Goal: Task Accomplishment & Management: Manage account settings

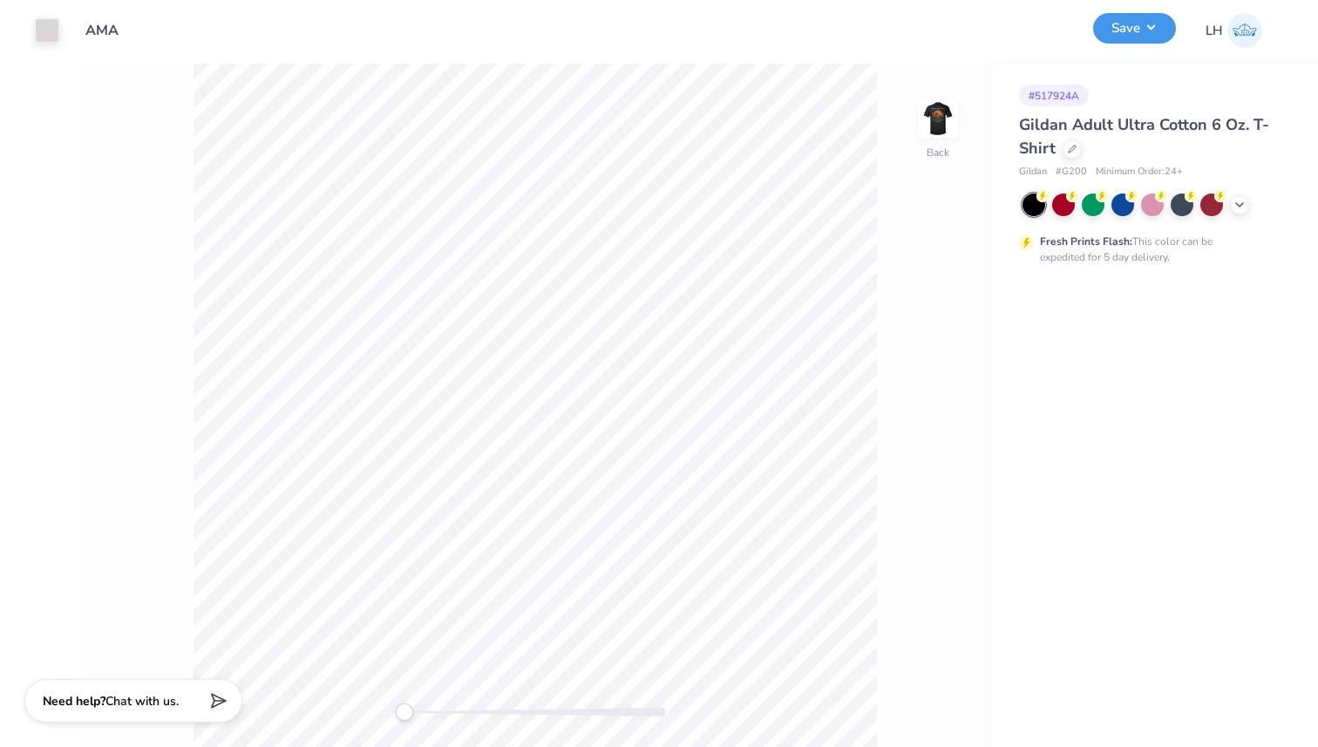
click at [1142, 24] on button "Save" at bounding box center [1134, 28] width 83 height 31
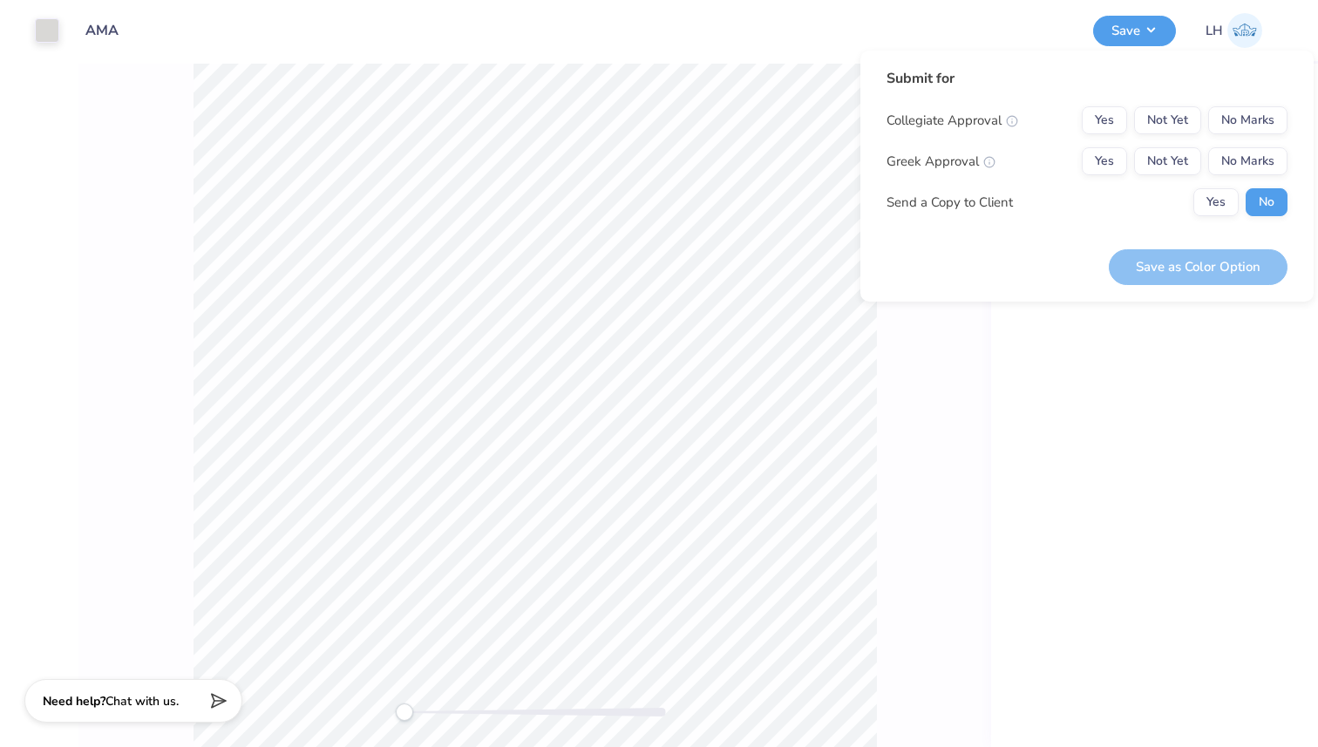
click at [1083, 327] on div "# 517924A Gildan Adult Ultra Cotton 6 Oz. T-Shirt Gildan # G200 Minimum Order: …" at bounding box center [1154, 405] width 327 height 683
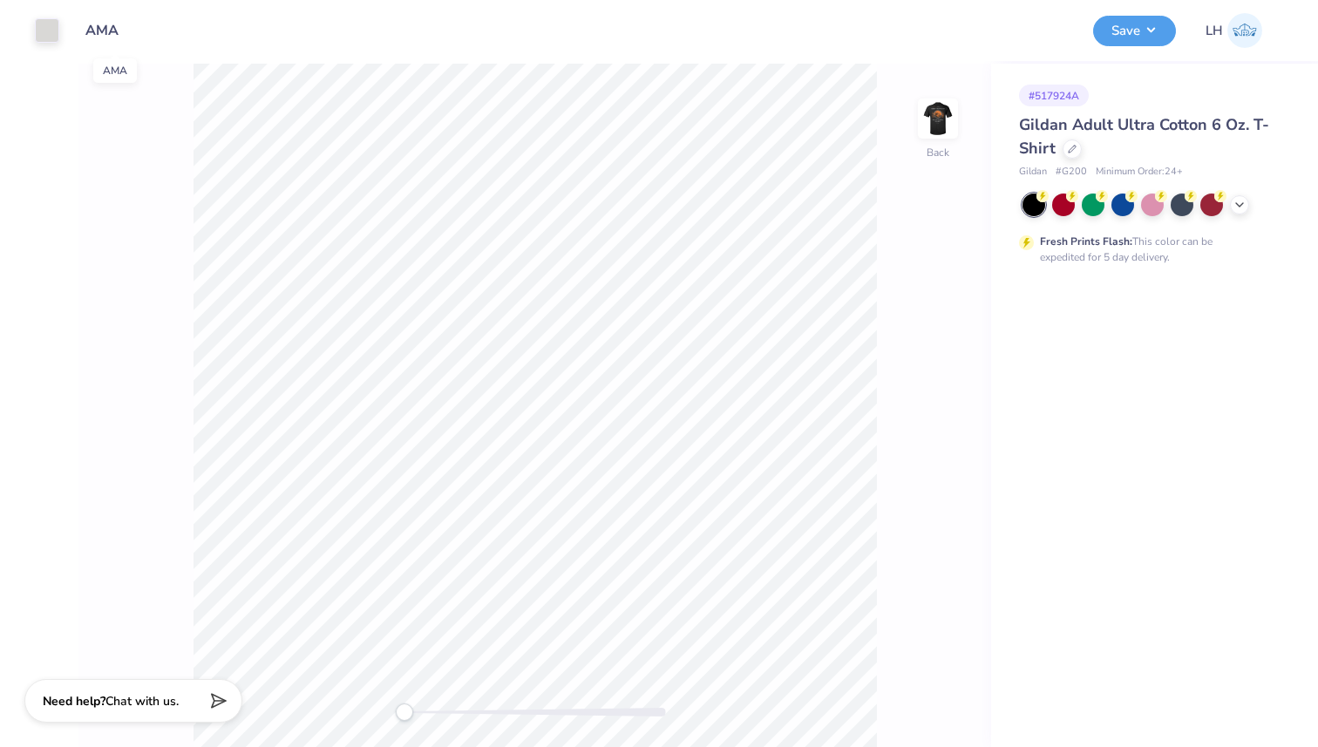
click at [84, 24] on input "AMA" at bounding box center [114, 30] width 85 height 35
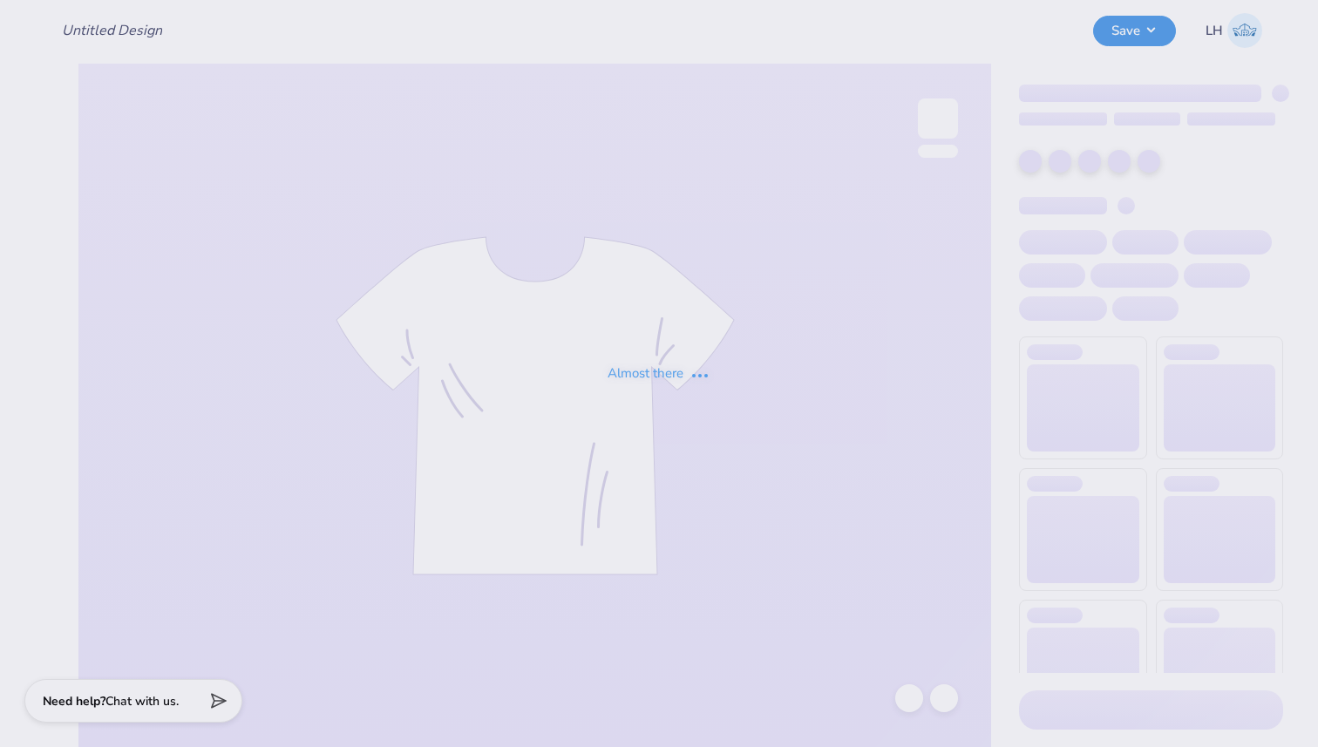
type input "AMA"
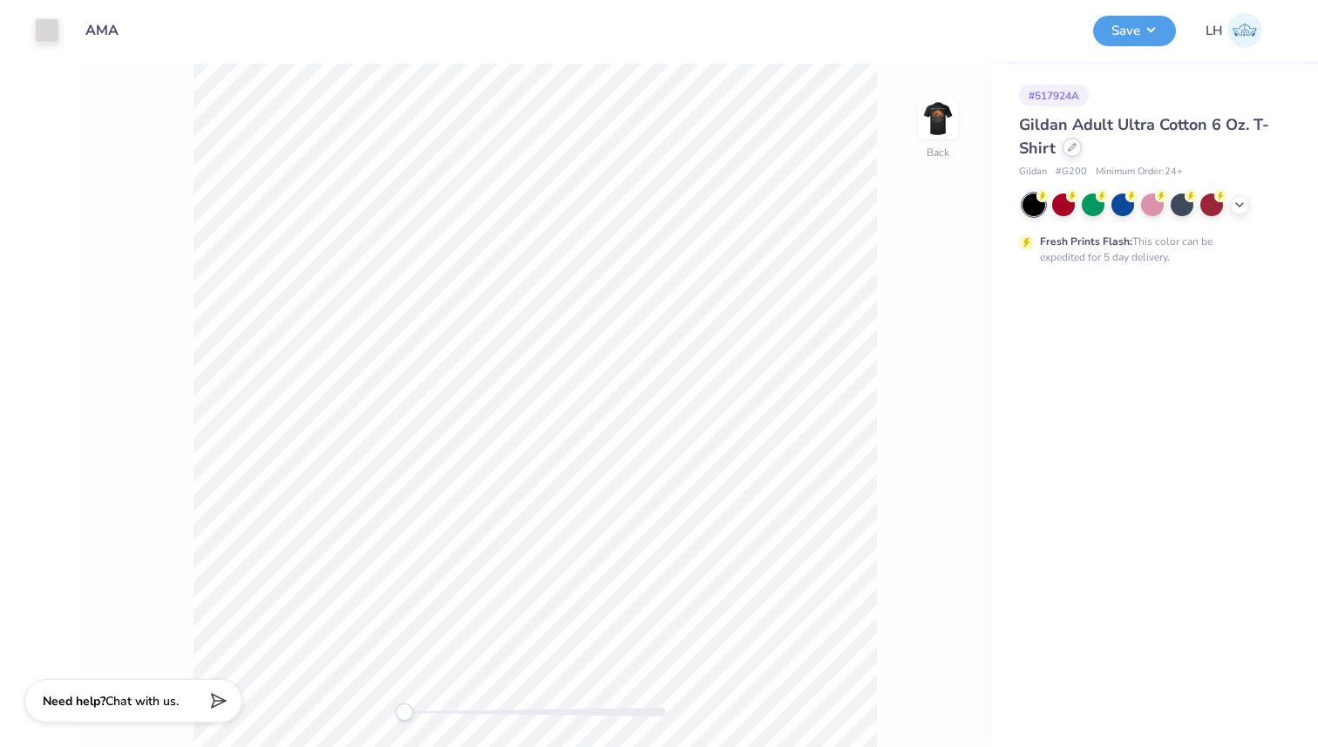
click at [1070, 148] on icon at bounding box center [1072, 147] width 9 height 9
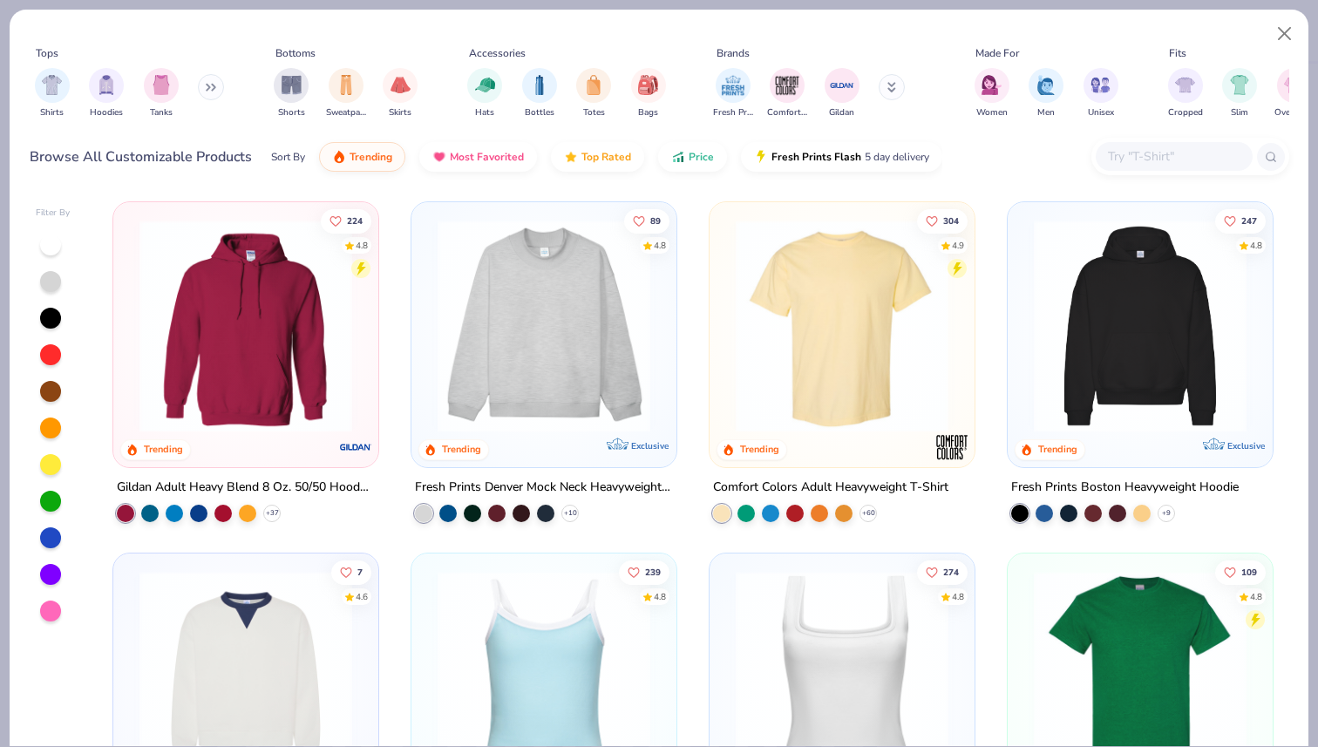
click at [214, 94] on button at bounding box center [211, 87] width 26 height 26
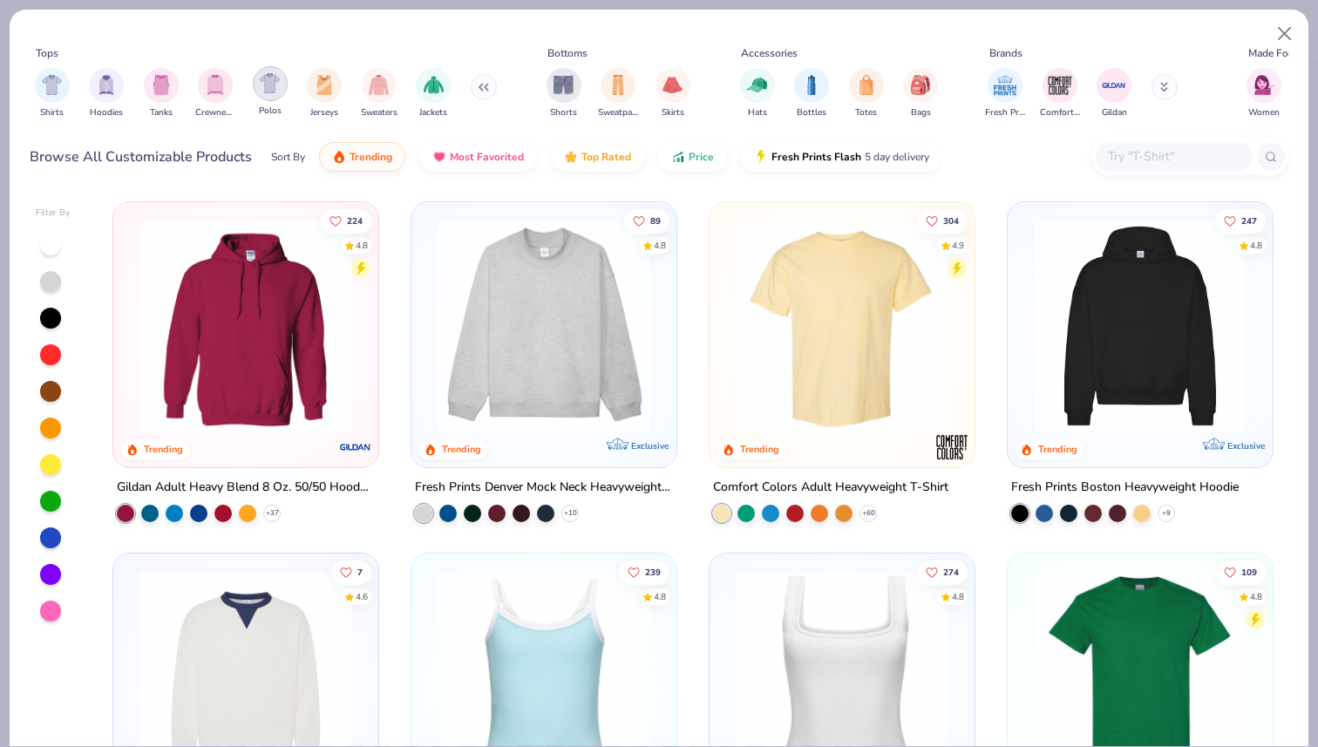
click at [264, 88] on img "filter for Polos" at bounding box center [270, 83] width 20 height 20
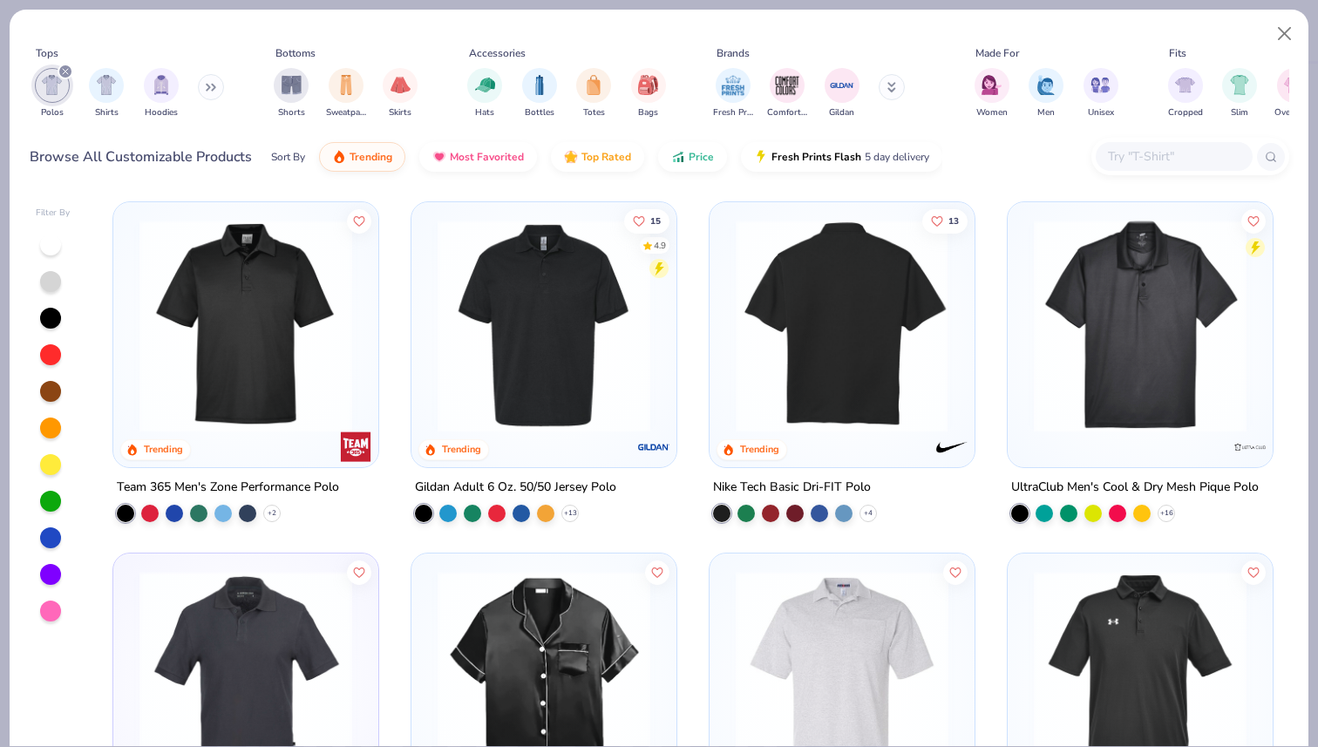
click at [780, 380] on img at bounding box center [842, 326] width 230 height 213
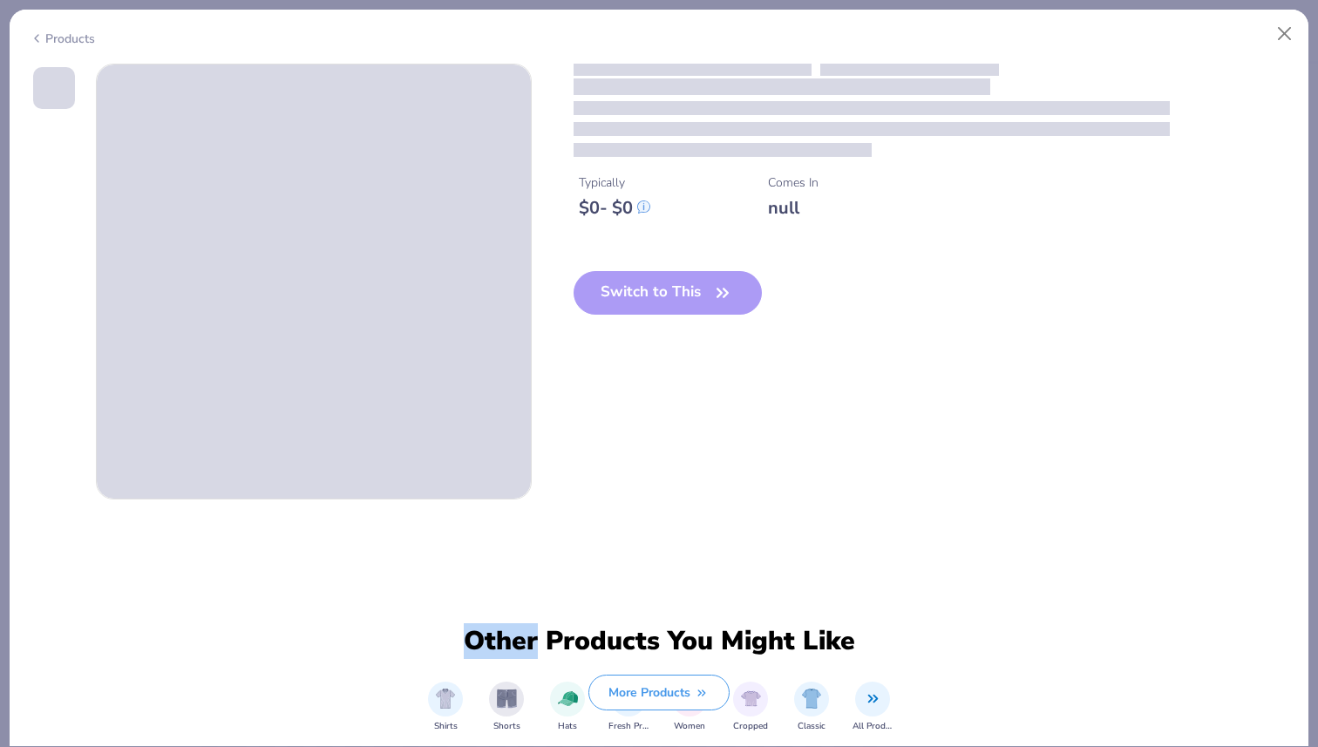
click at [780, 380] on div "Typically $ 0 - $ 0 Comes In null Switch to This" at bounding box center [659, 282] width 1259 height 436
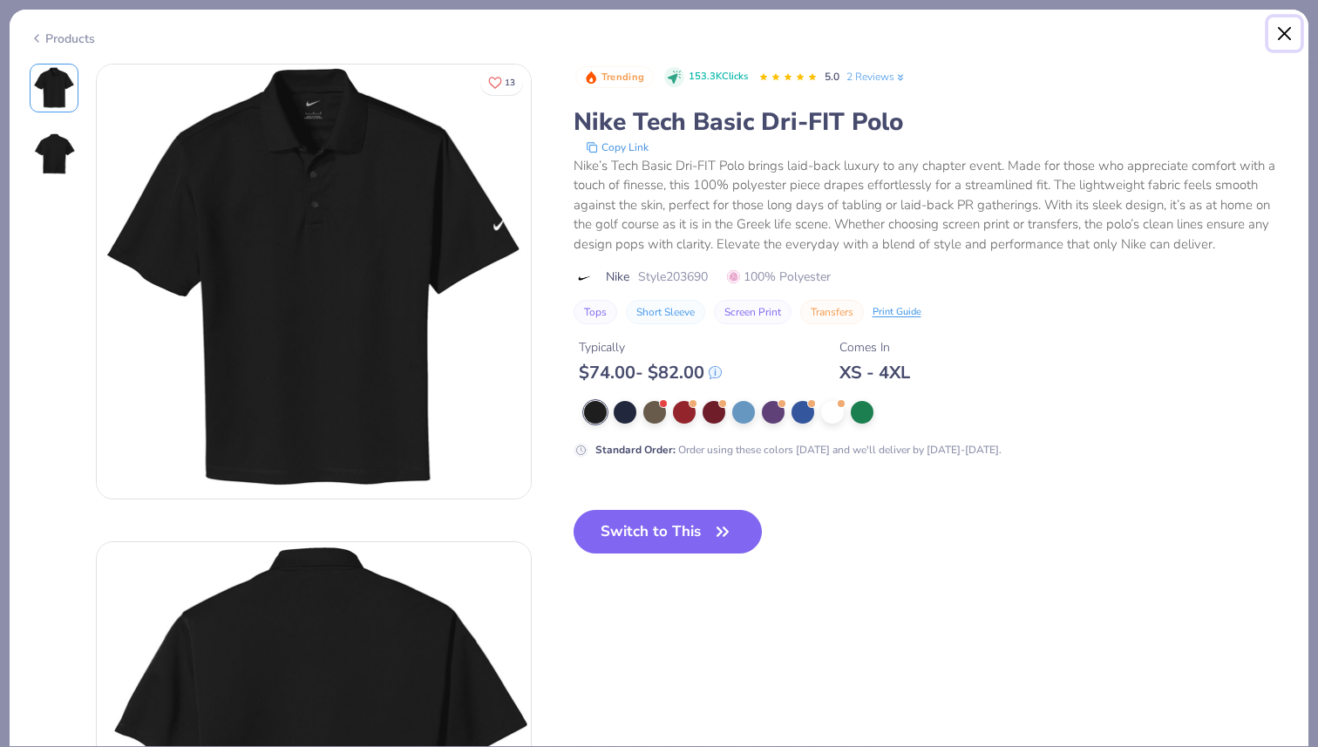
click at [1287, 39] on button "Close" at bounding box center [1284, 33] width 33 height 33
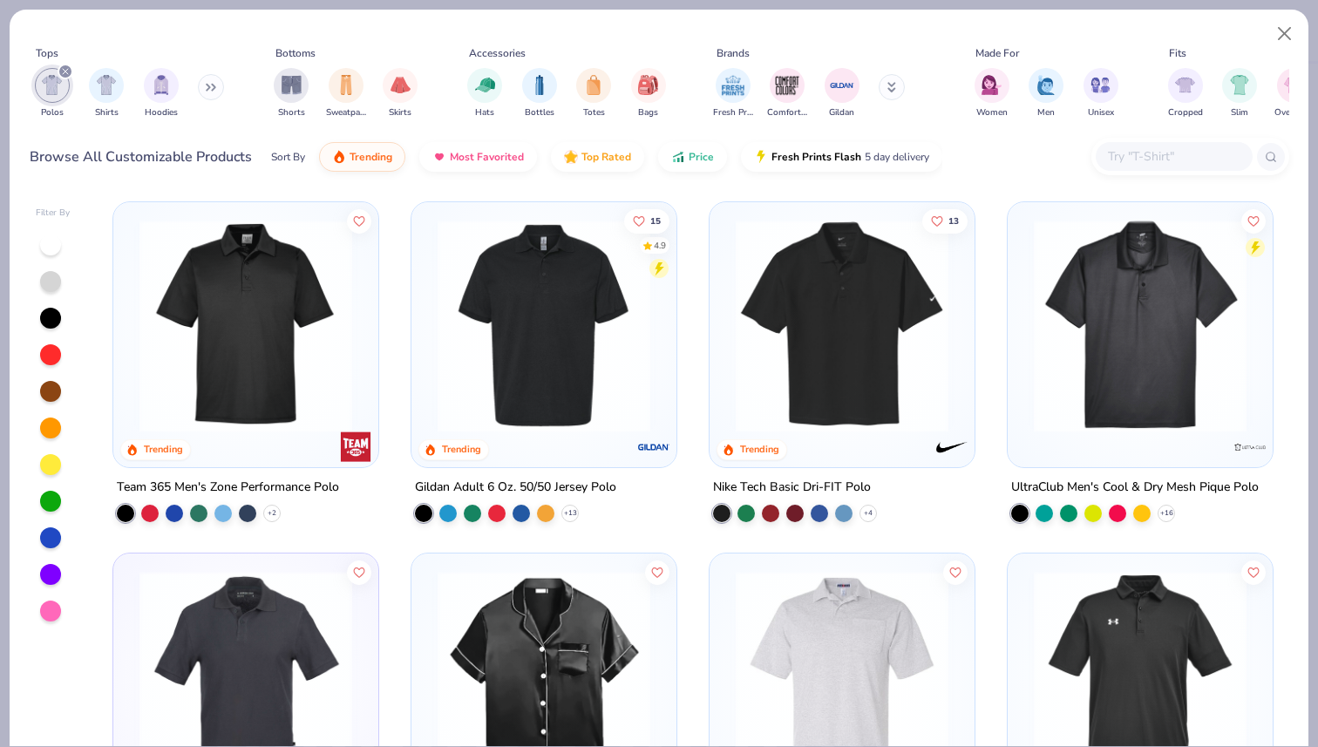
click at [1169, 614] on img at bounding box center [1140, 677] width 230 height 213
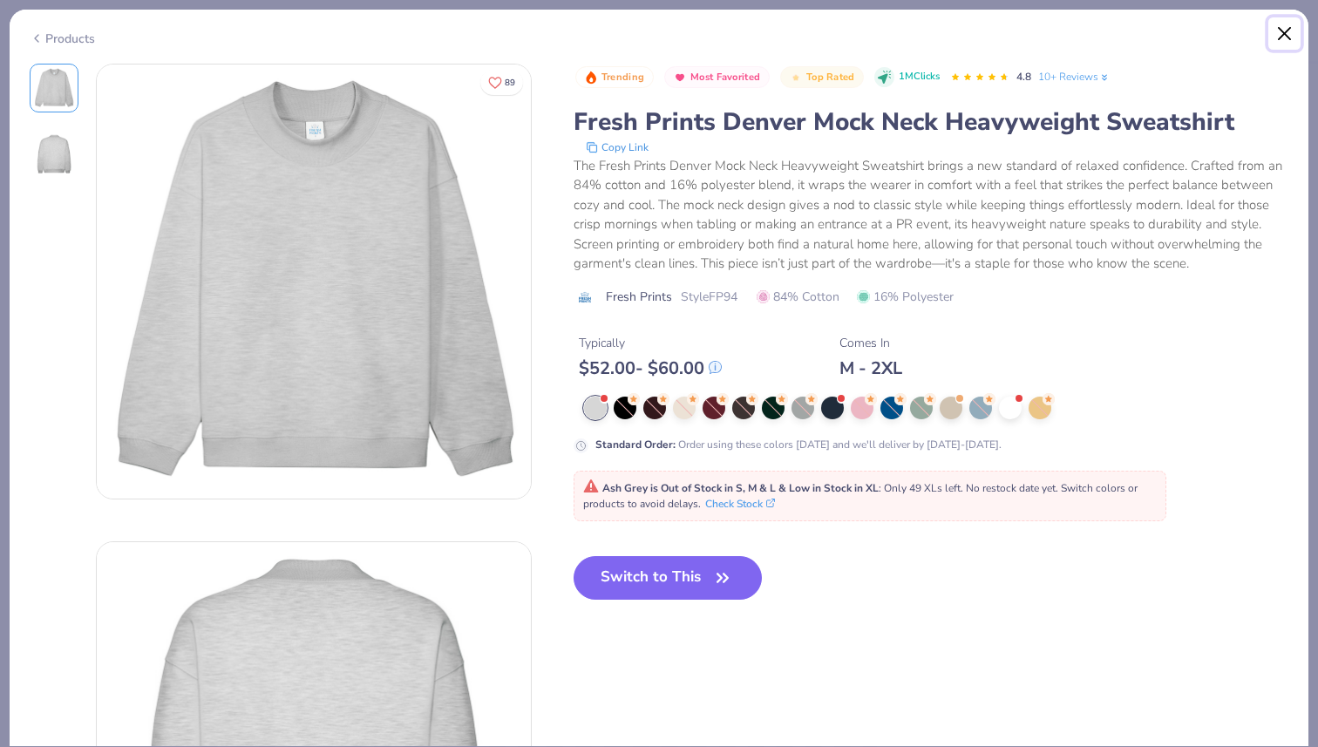
click at [1283, 34] on button "Close" at bounding box center [1284, 33] width 33 height 33
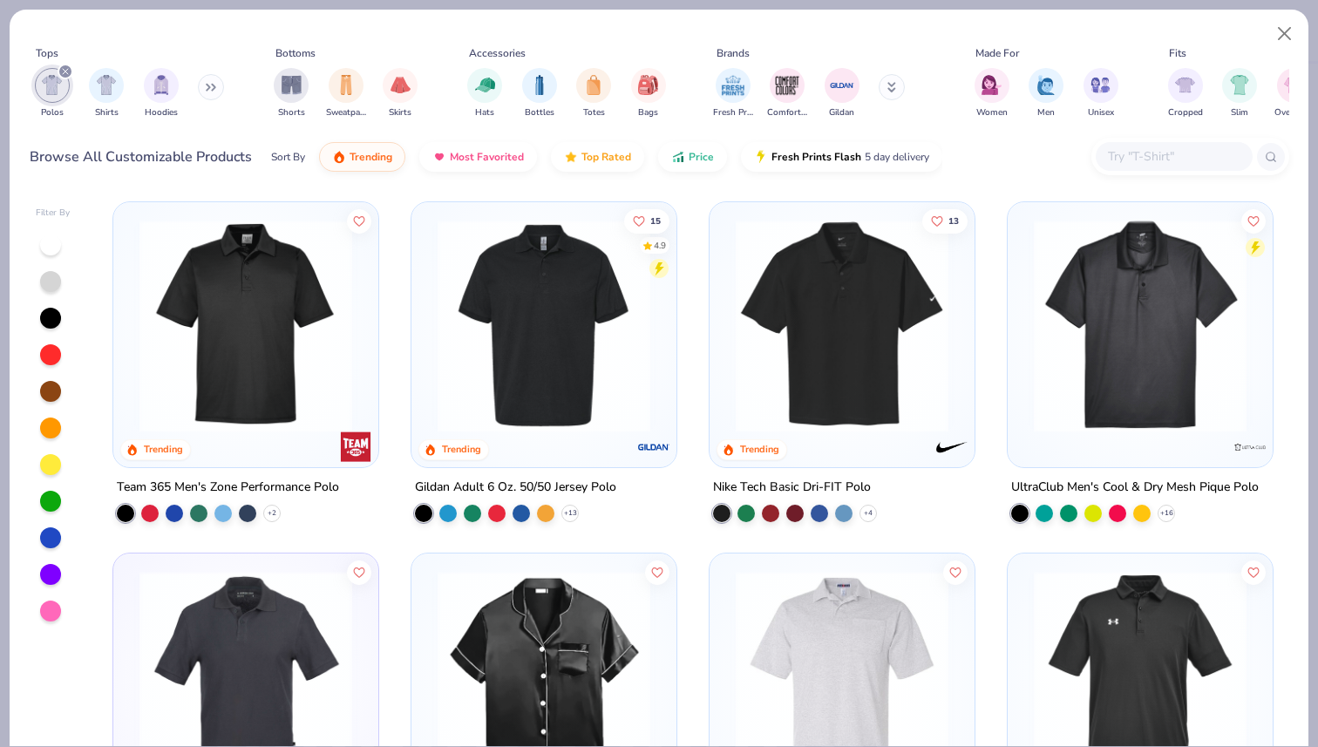
click at [1168, 649] on img at bounding box center [1140, 677] width 230 height 213
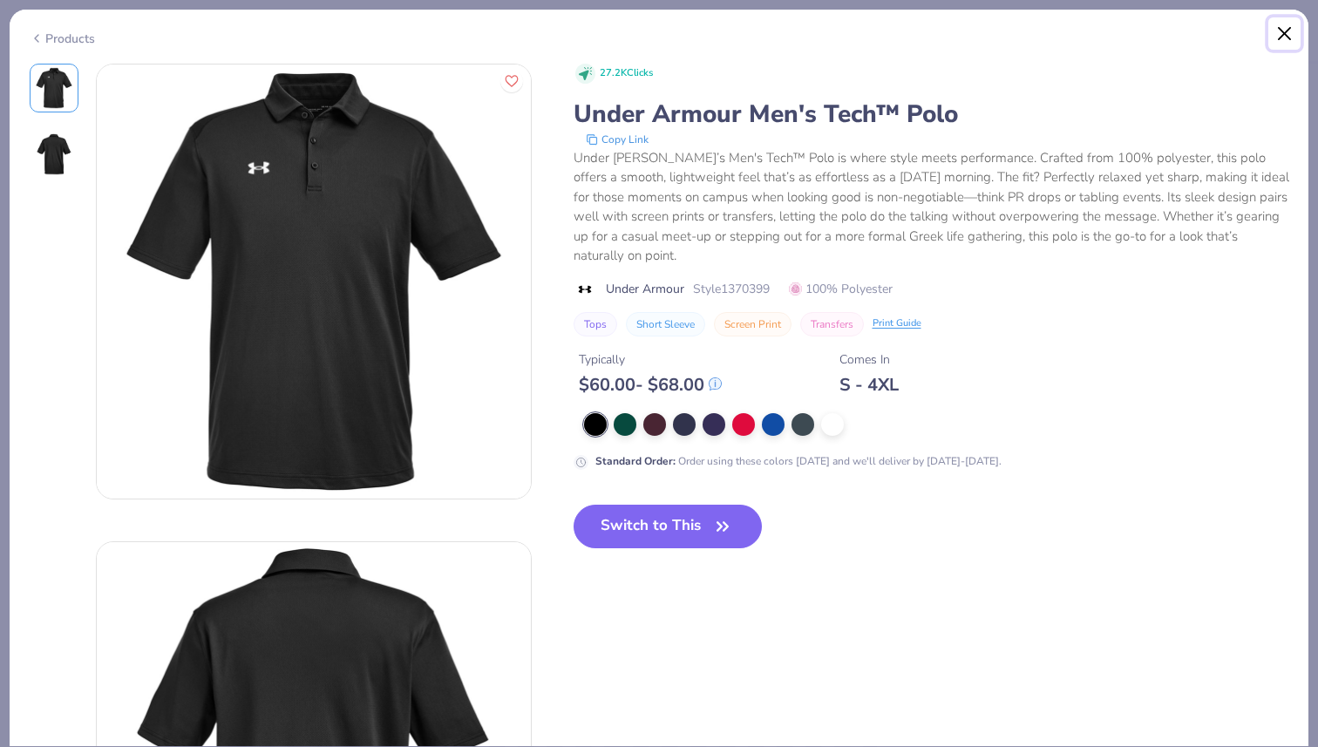
click at [1285, 35] on button "Close" at bounding box center [1284, 33] width 33 height 33
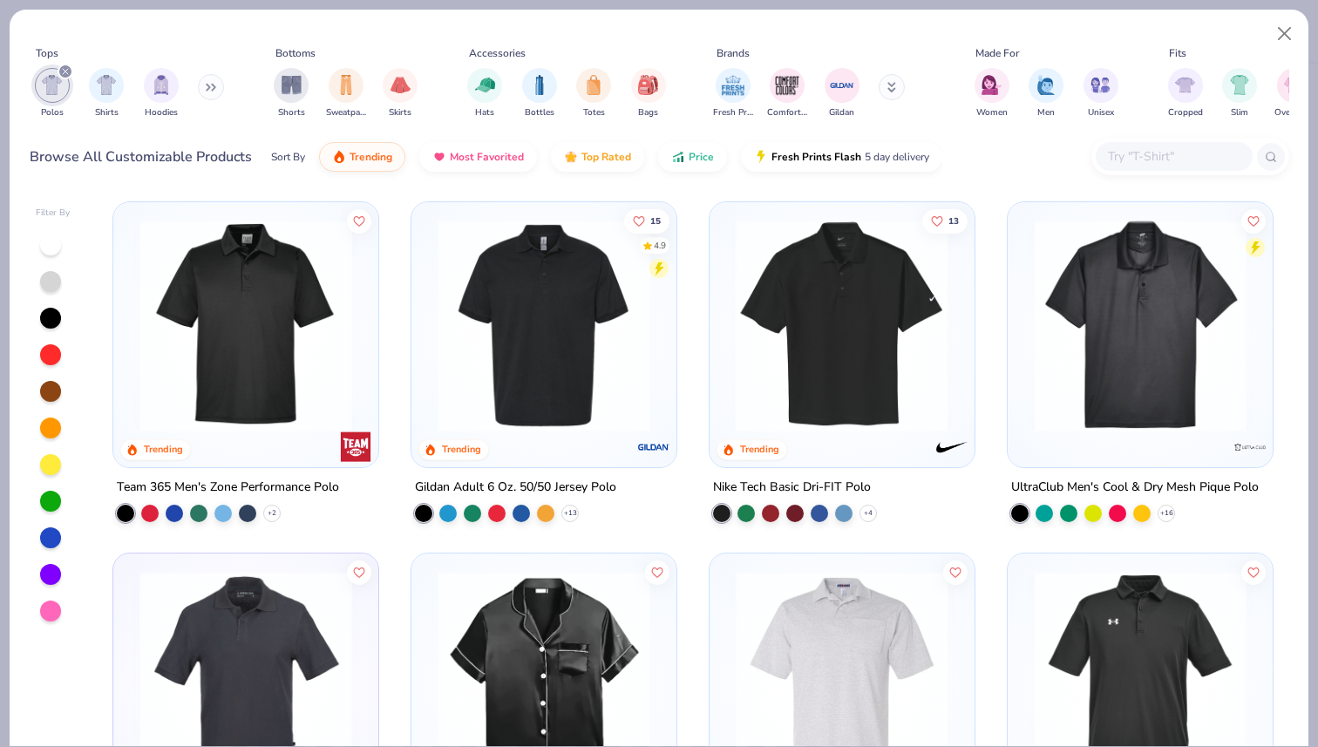
click at [727, 319] on img at bounding box center [612, 326] width 230 height 213
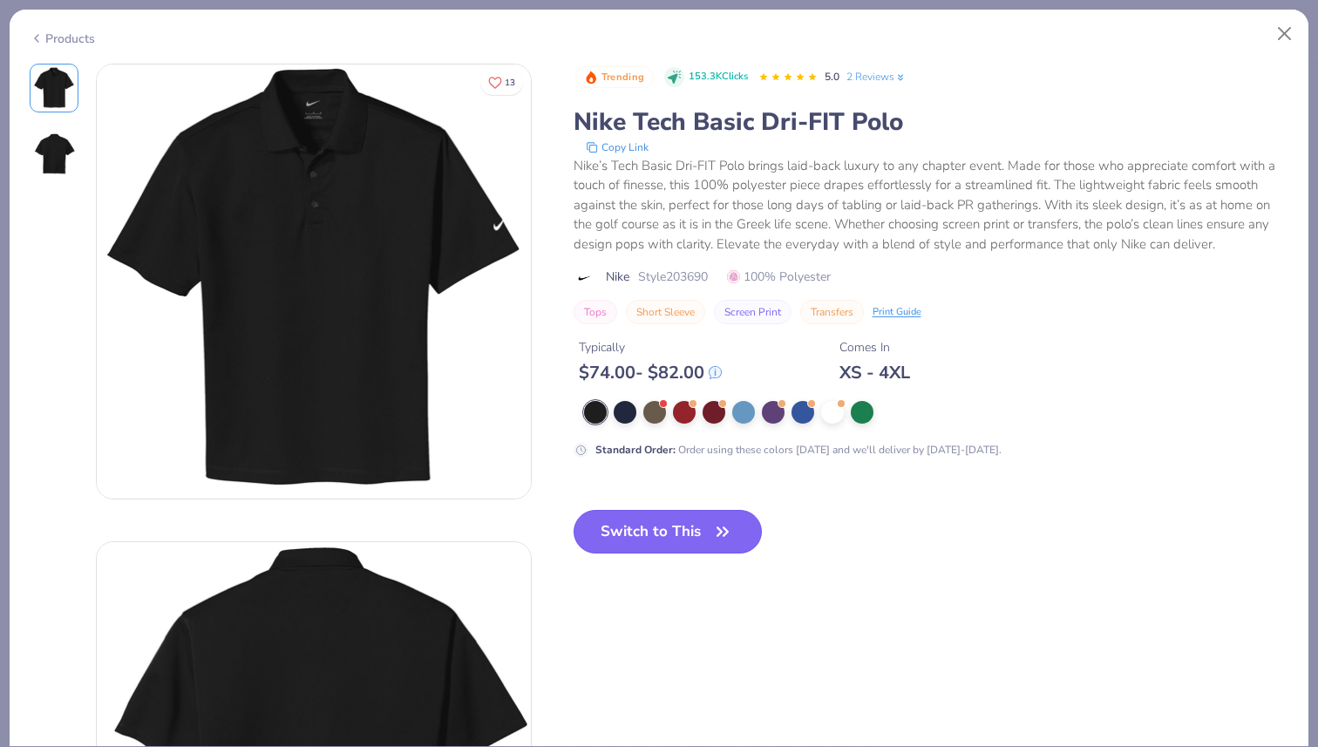
click at [681, 518] on button "Switch to This" at bounding box center [667, 532] width 189 height 44
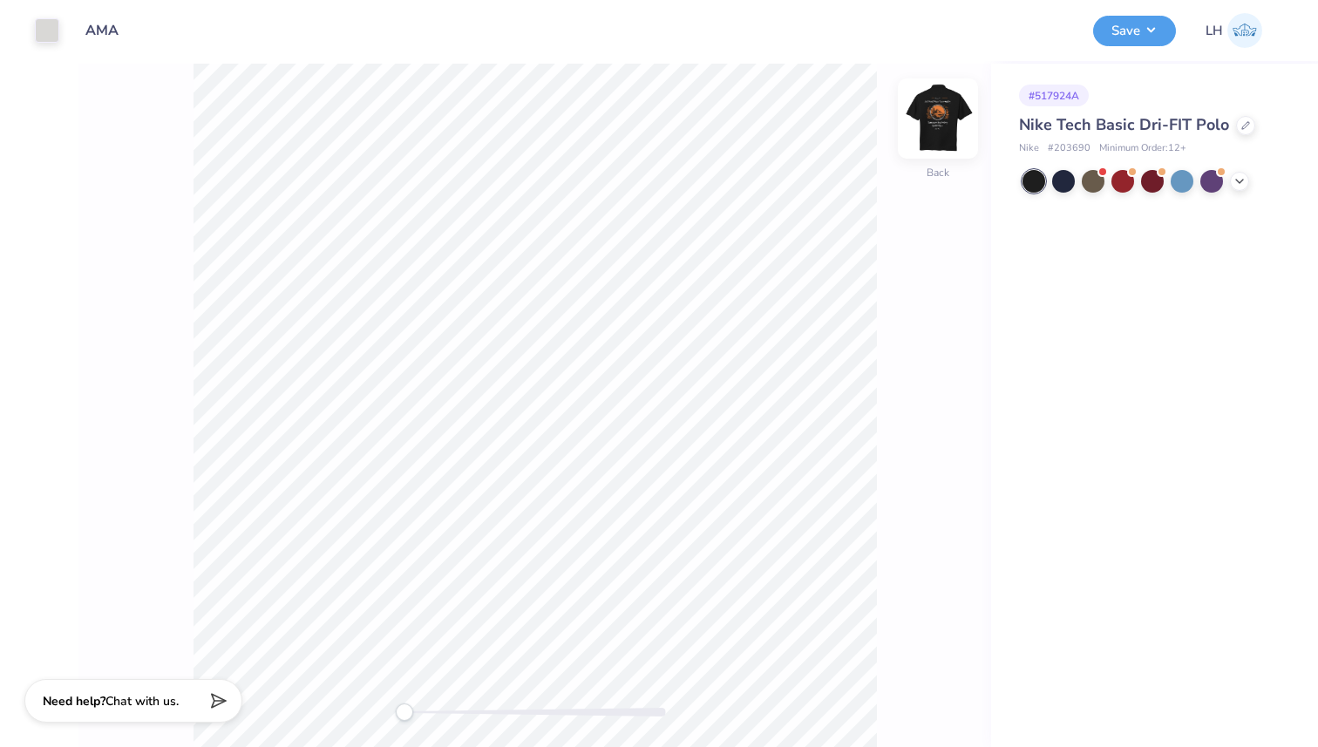
click at [943, 112] on img at bounding box center [938, 119] width 70 height 70
click at [943, 112] on img at bounding box center [937, 118] width 35 height 35
click at [1145, 32] on button "Save" at bounding box center [1134, 28] width 83 height 31
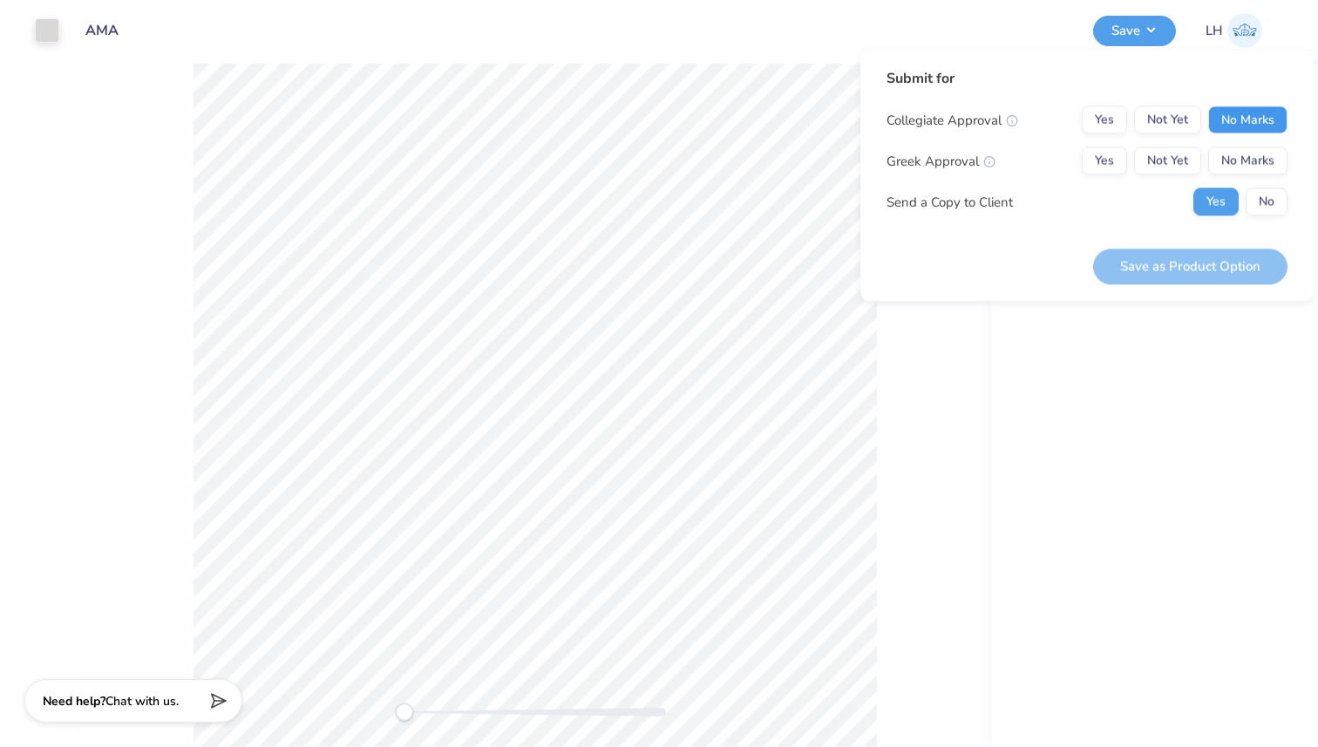
click at [1233, 125] on button "No Marks" at bounding box center [1247, 120] width 79 height 28
click at [1241, 153] on button "No Marks" at bounding box center [1247, 161] width 79 height 28
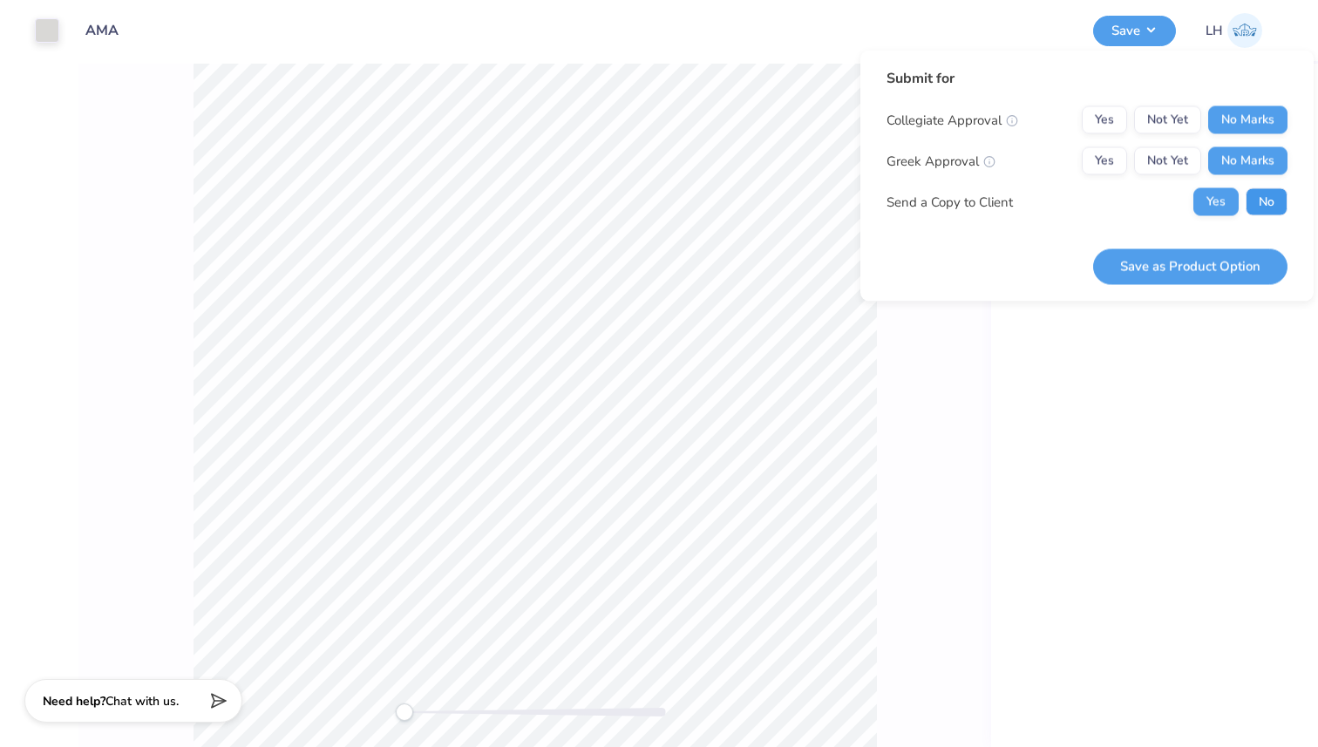
click at [1258, 193] on button "No" at bounding box center [1266, 202] width 42 height 28
click at [1207, 251] on button "Save as Product Option" at bounding box center [1190, 266] width 194 height 36
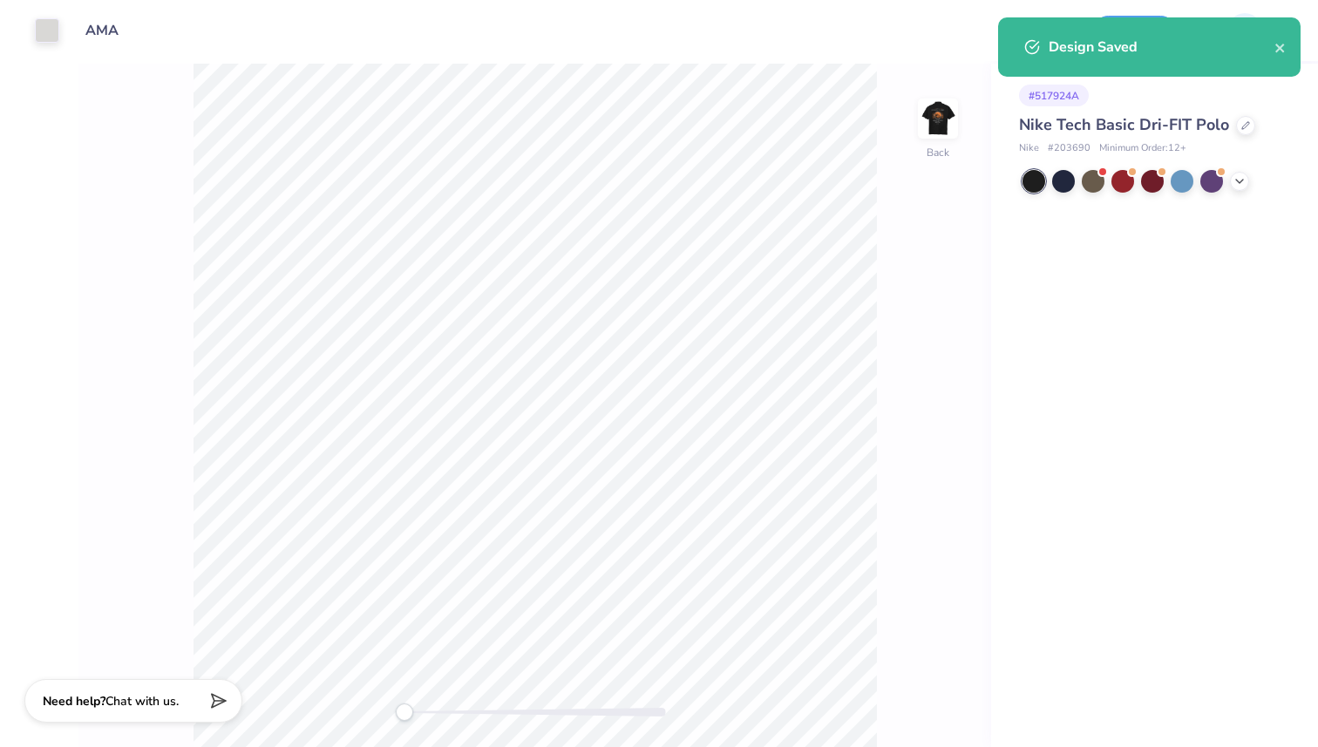
click at [1272, 40] on div "Design Saved" at bounding box center [1161, 47] width 226 height 21
click at [1285, 51] on icon "close" at bounding box center [1280, 48] width 12 height 14
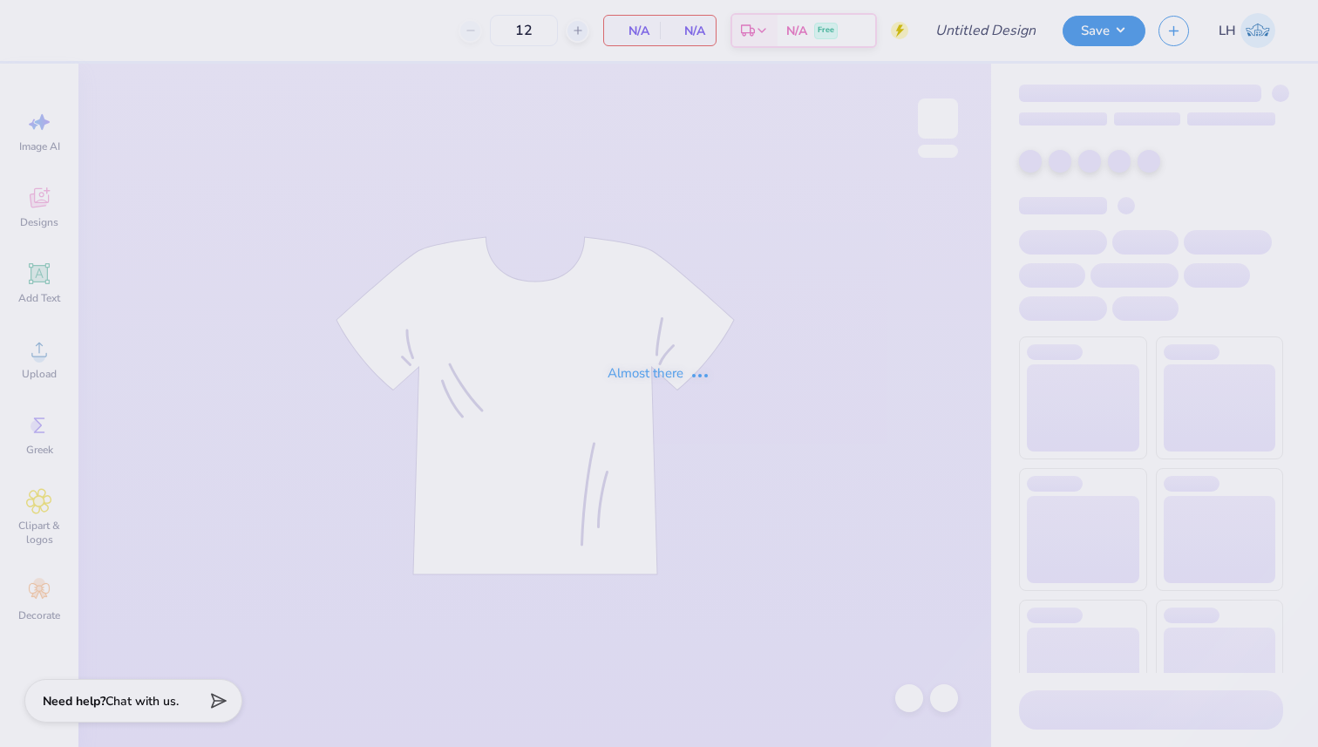
type input "AMA"
type input "75"
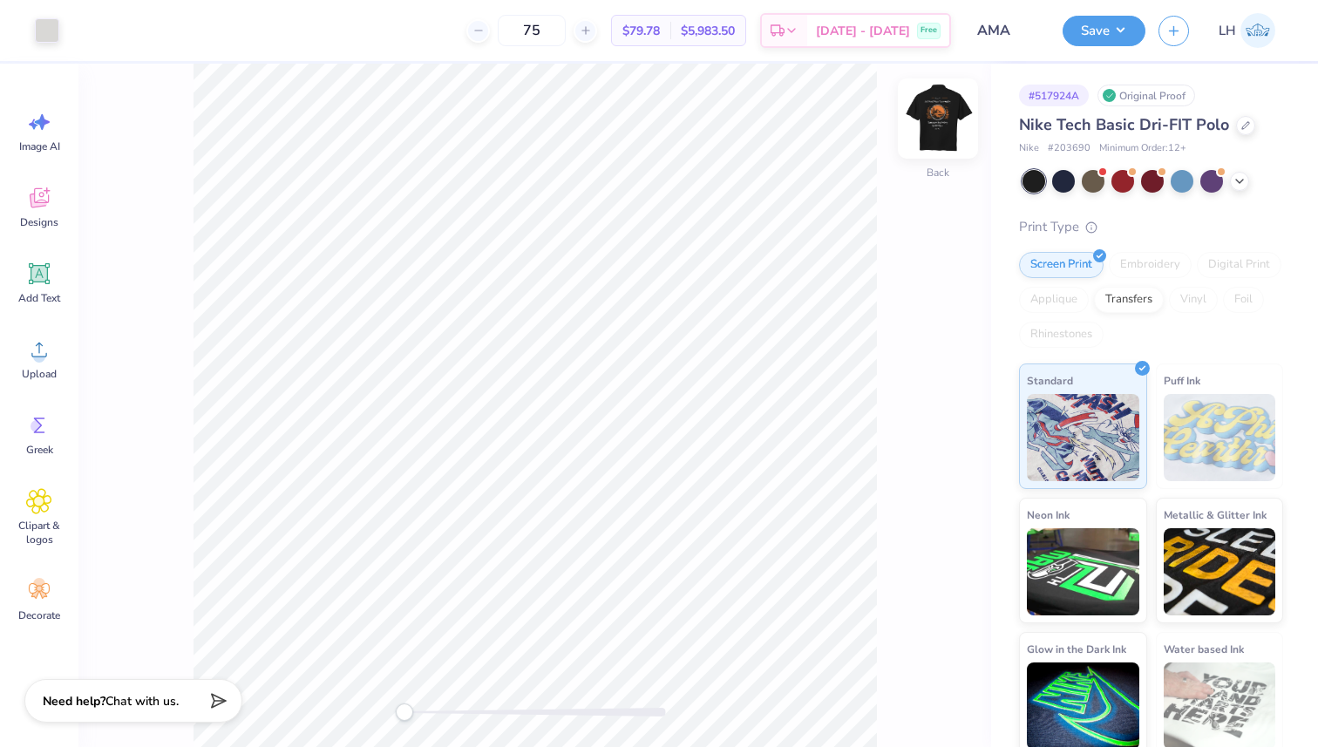
click at [950, 125] on img at bounding box center [938, 119] width 70 height 70
click at [933, 112] on img at bounding box center [938, 119] width 70 height 70
click at [949, 96] on img at bounding box center [938, 119] width 70 height 70
click at [949, 96] on div "Front" at bounding box center [534, 405] width 912 height 683
click at [1114, 31] on button "Save" at bounding box center [1103, 28] width 83 height 31
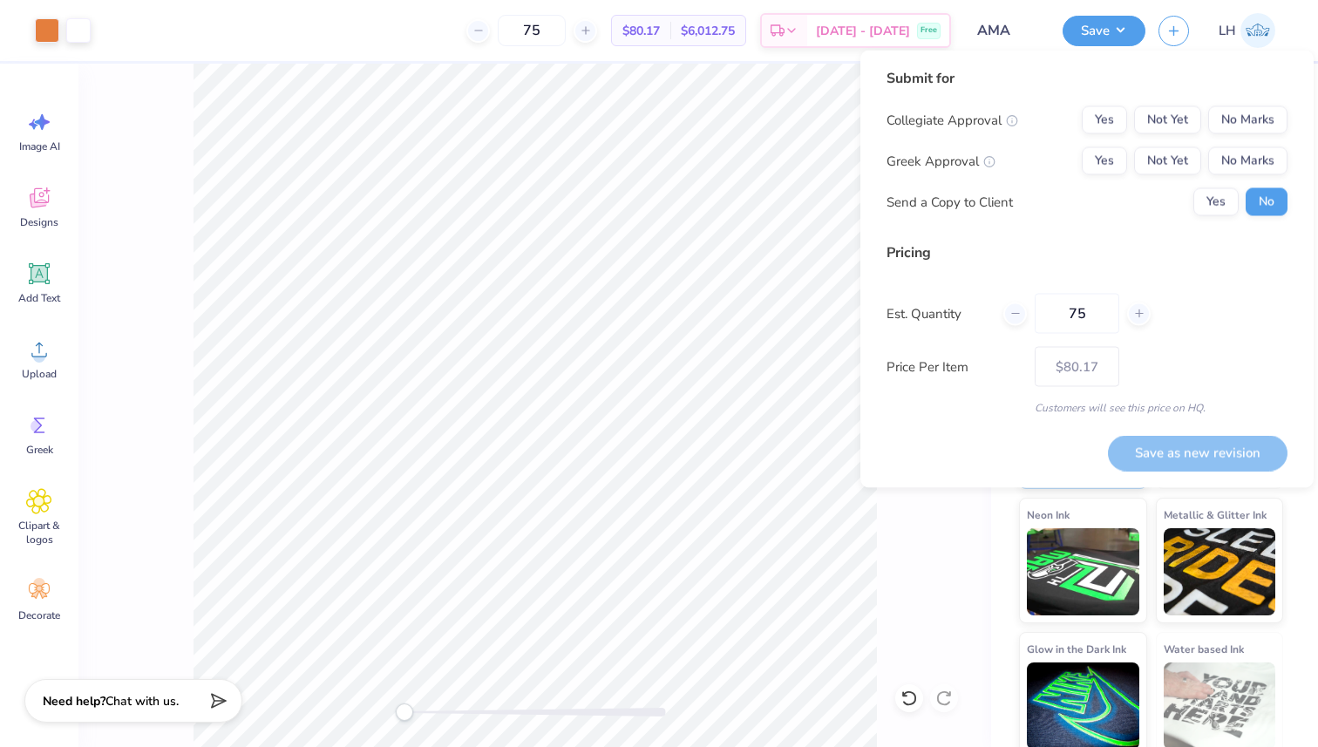
click at [1264, 134] on div "Collegiate Approval Yes Not Yet No Marks Greek Approval Yes Not Yet No Marks Se…" at bounding box center [1086, 161] width 401 height 110
click at [1264, 125] on button "No Marks" at bounding box center [1247, 120] width 79 height 28
click at [1264, 177] on div "Collegiate Approval Yes Not Yet No Marks Greek Approval Yes Not Yet No Marks Se…" at bounding box center [1086, 161] width 401 height 110
click at [1267, 165] on button "No Marks" at bounding box center [1247, 161] width 79 height 28
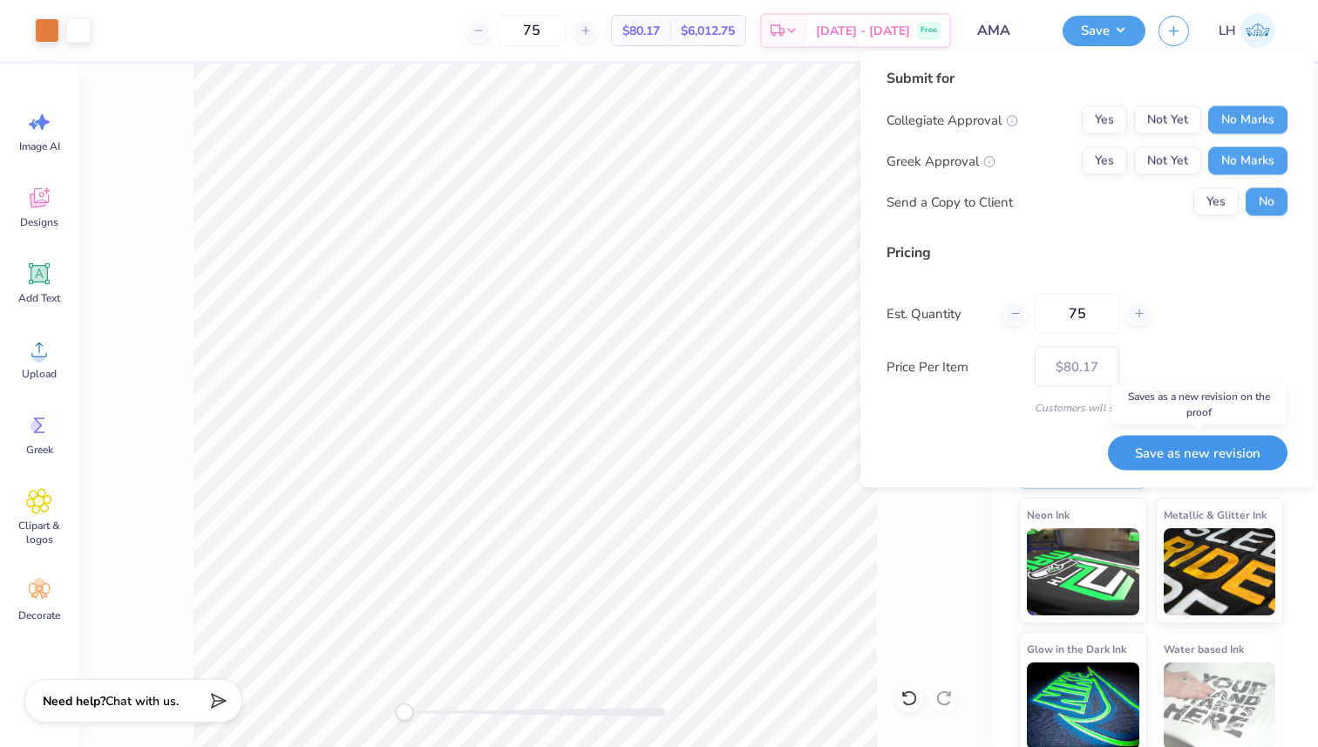
click at [1191, 454] on button "Save as new revision" at bounding box center [1198, 453] width 180 height 36
type input "$80.17"
